Goal: Find specific page/section: Find specific page/section

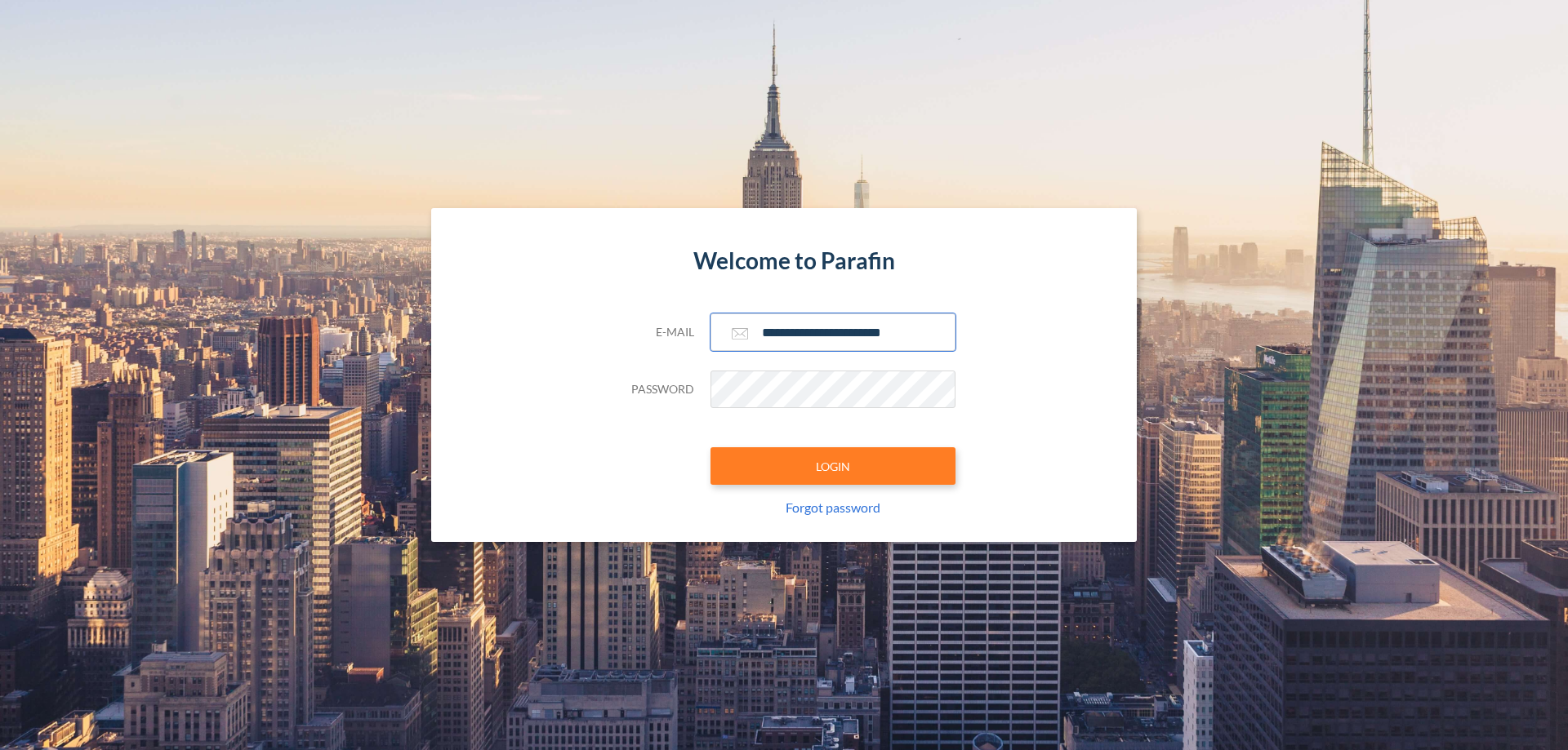
type input "**********"
click at [833, 466] on button "LOGIN" at bounding box center [833, 466] width 245 height 38
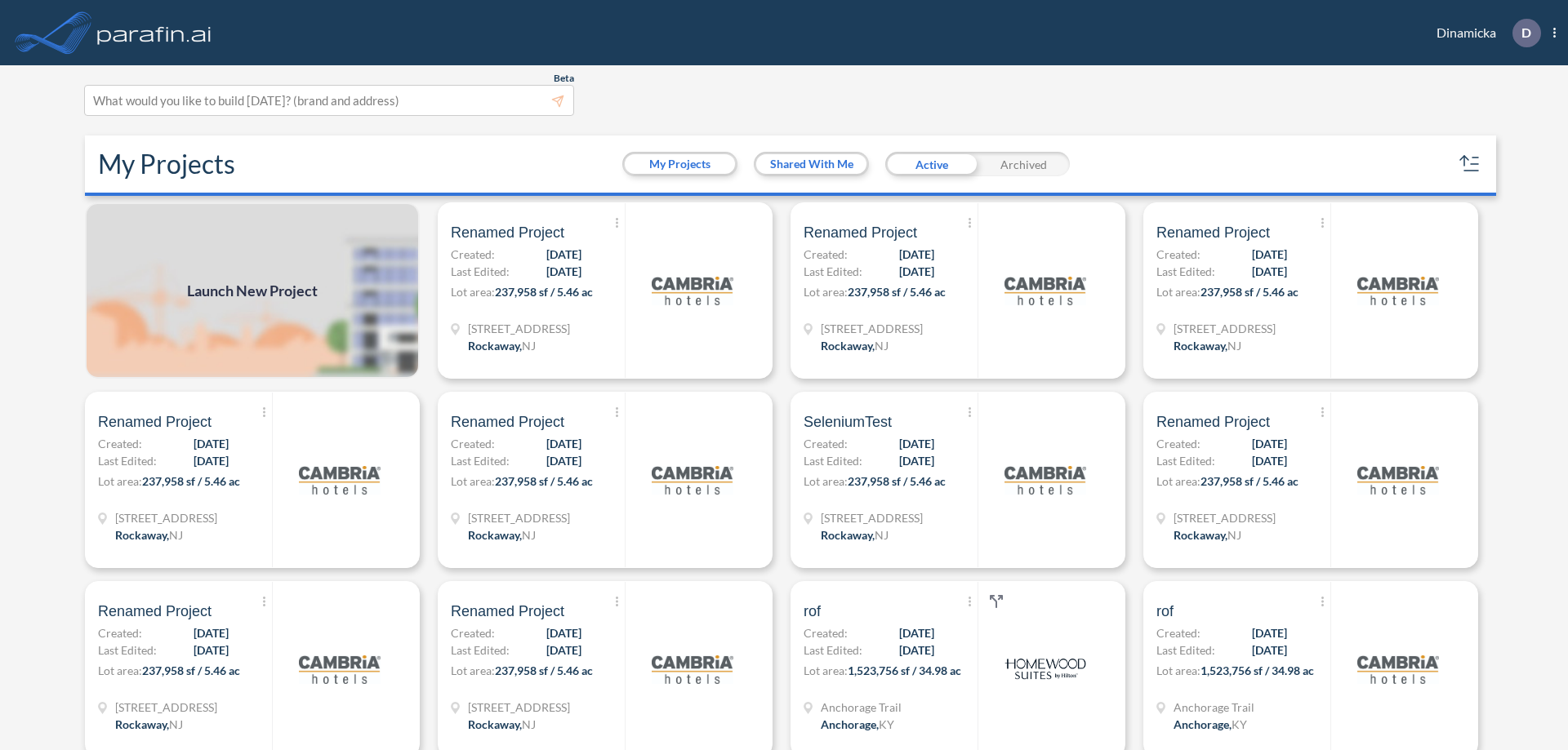
scroll to position [4, 0]
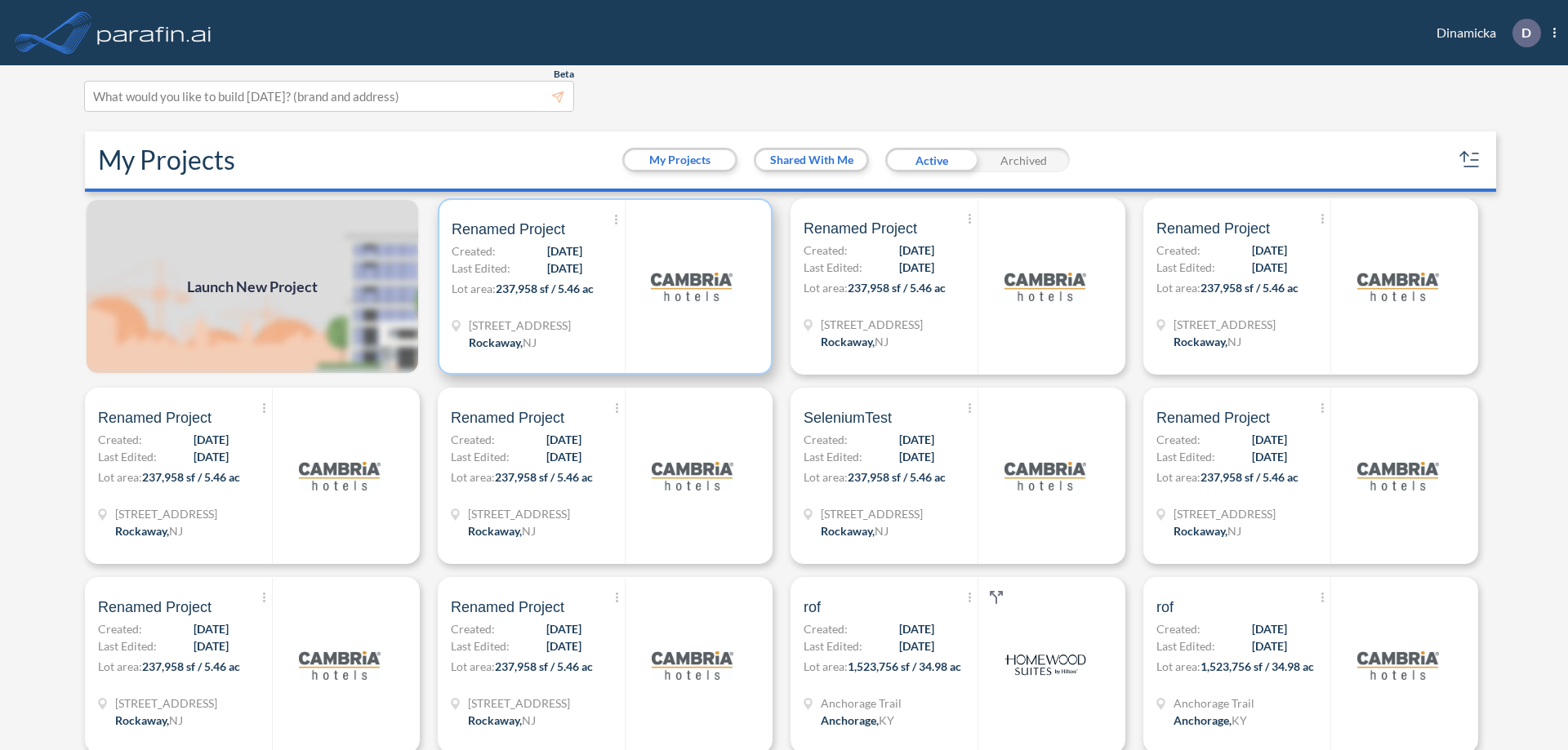
click at [602, 287] on p "Lot area: 237,958 sf / 5.46 ac" at bounding box center [538, 292] width 173 height 24
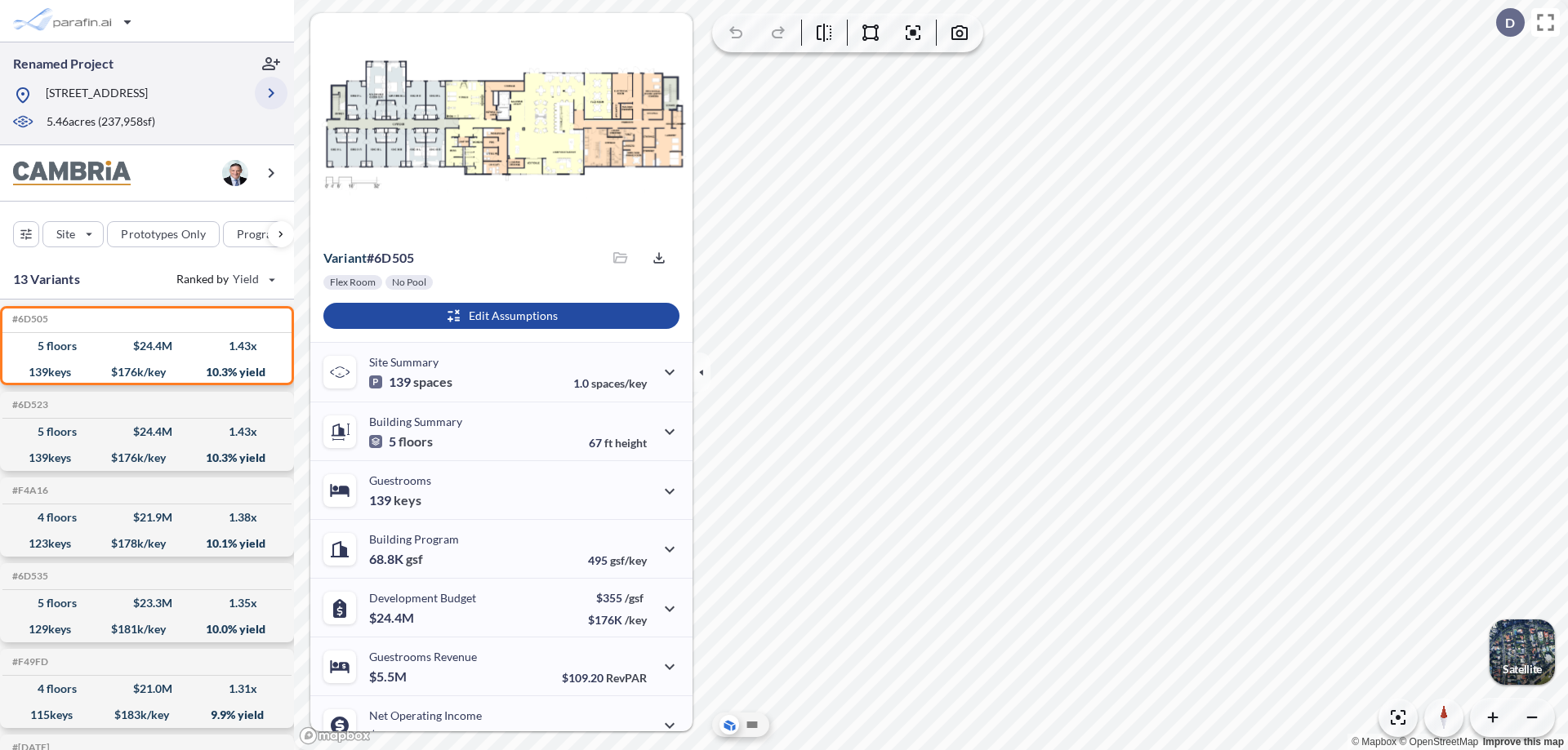
click at [271, 93] on icon "button" at bounding box center [271, 93] width 20 height 20
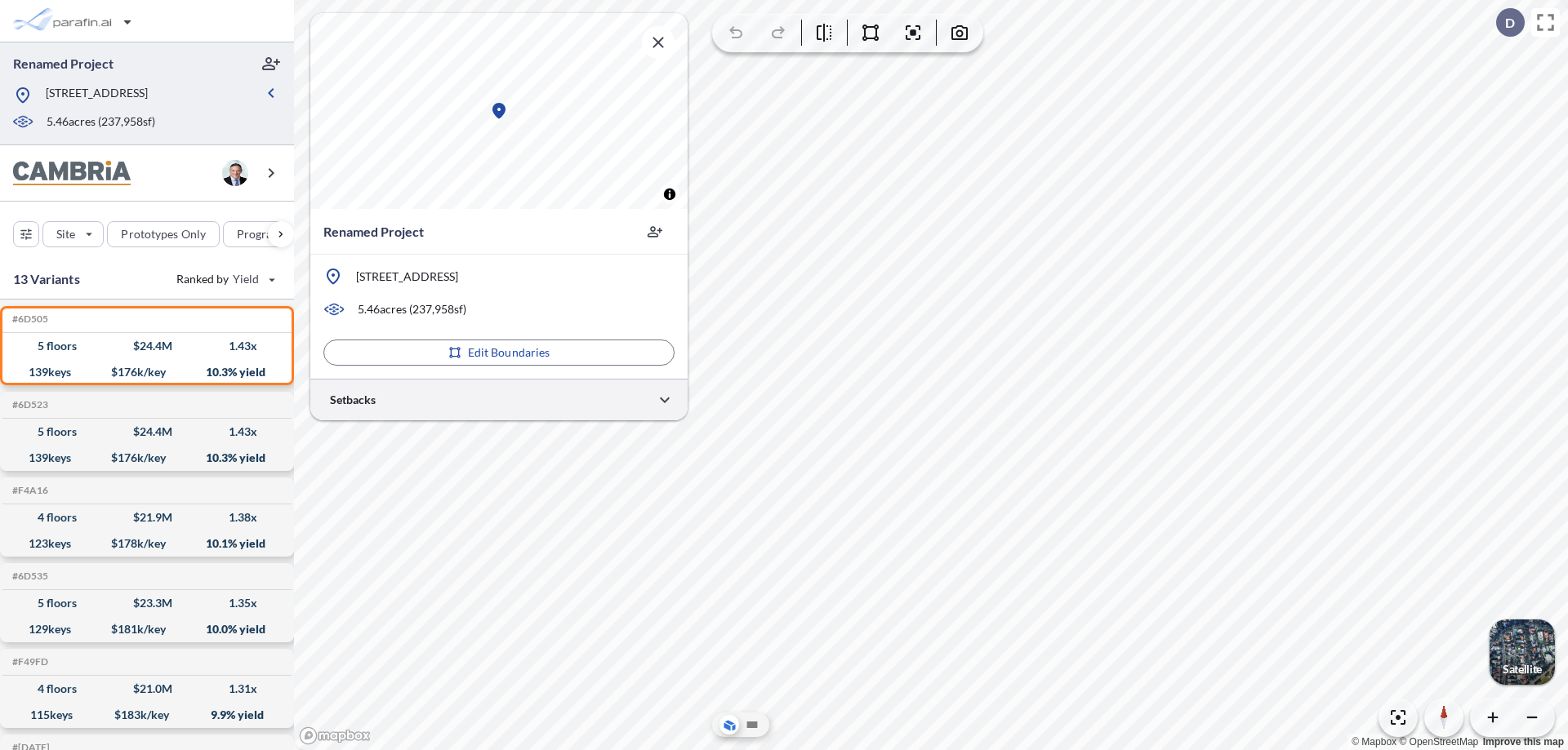
click at [499, 399] on div at bounding box center [499, 399] width 378 height 42
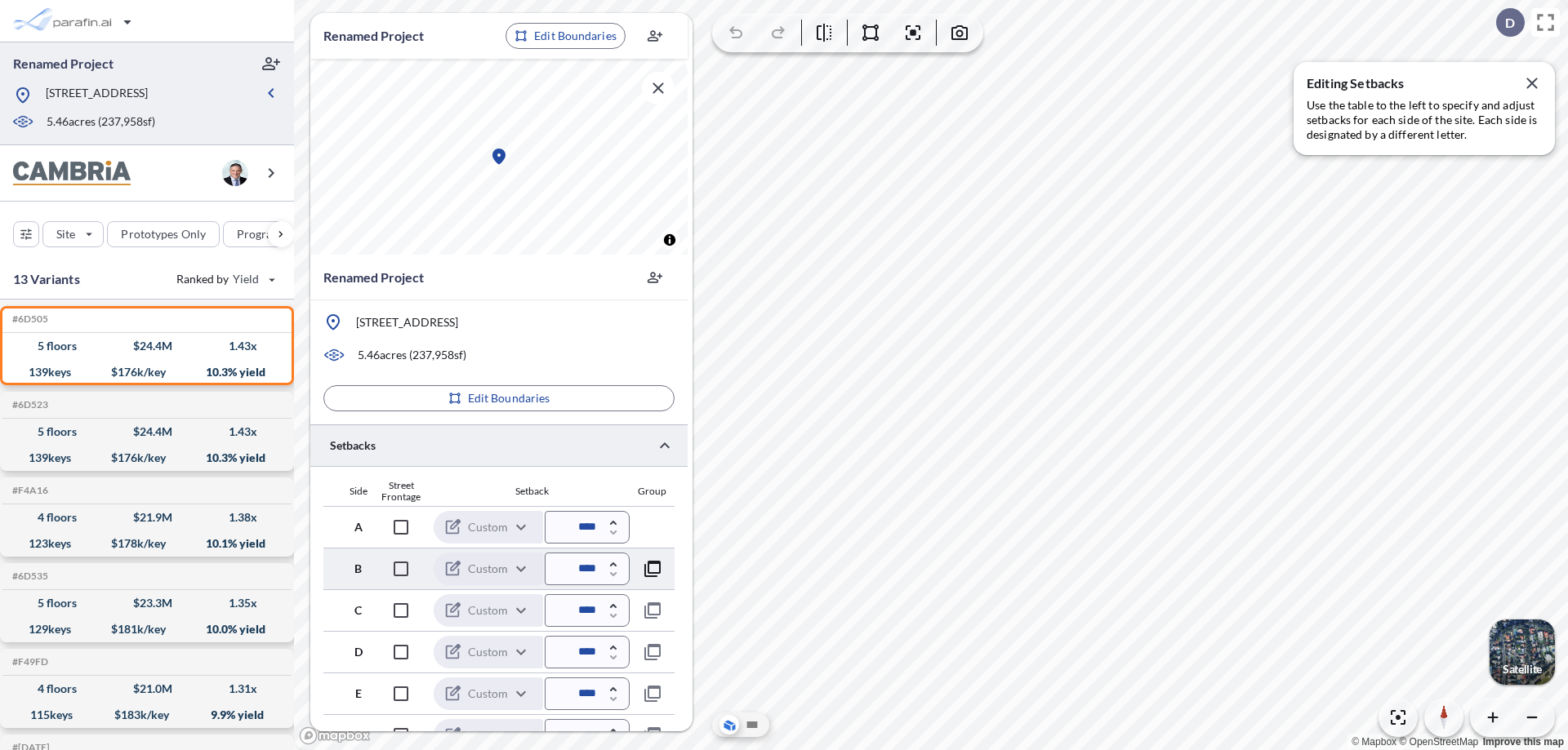
scroll to position [396, 0]
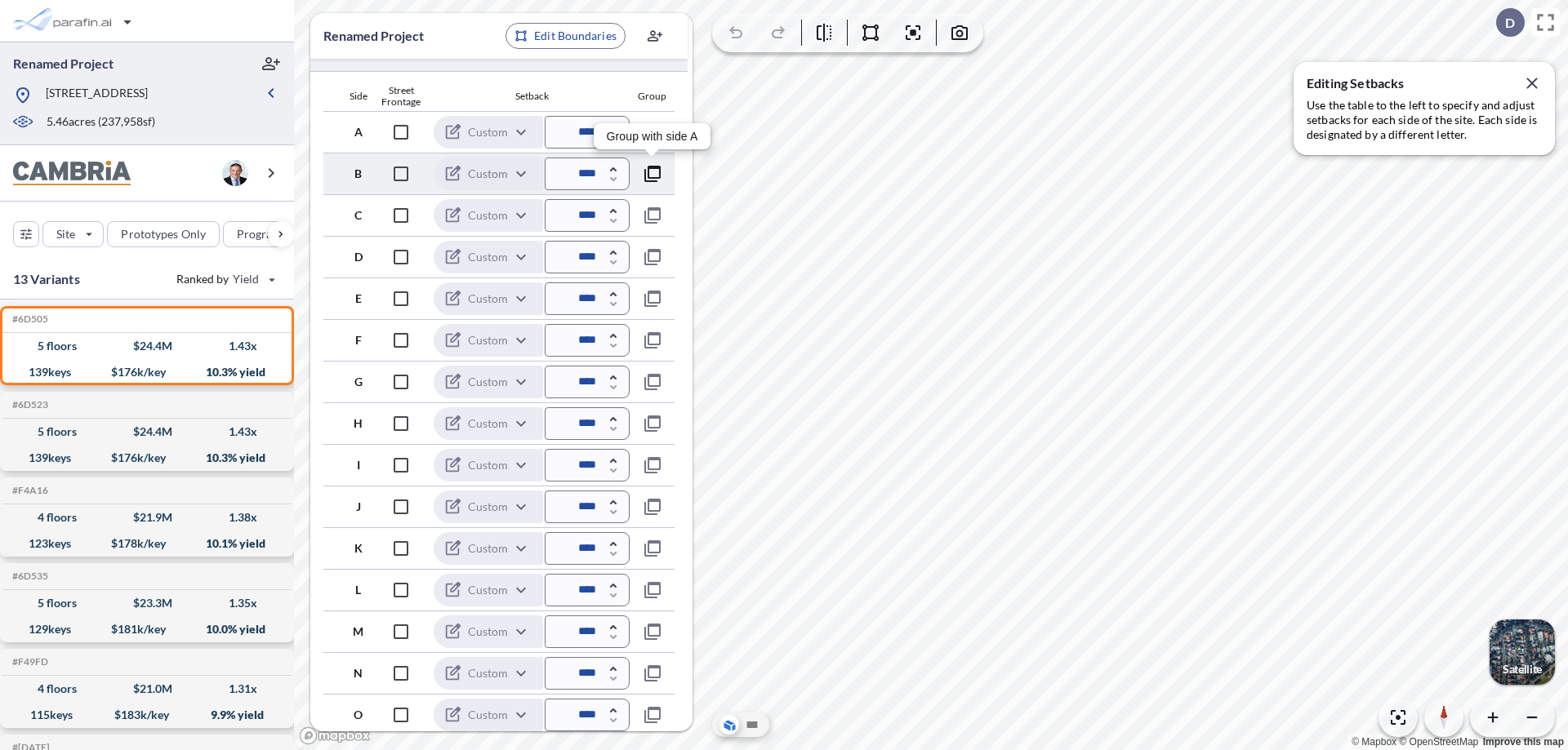
click at [652, 173] on icon "button" at bounding box center [653, 174] width 20 height 20
